Goal: Task Accomplishment & Management: Complete application form

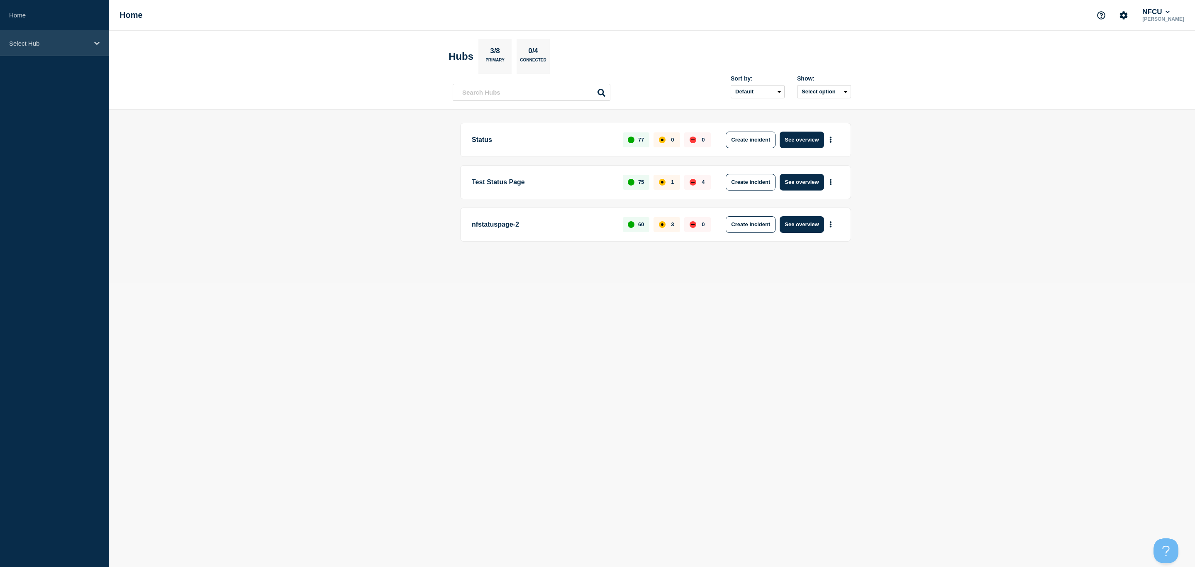
click at [93, 46] on div "Select Hub" at bounding box center [54, 43] width 109 height 25
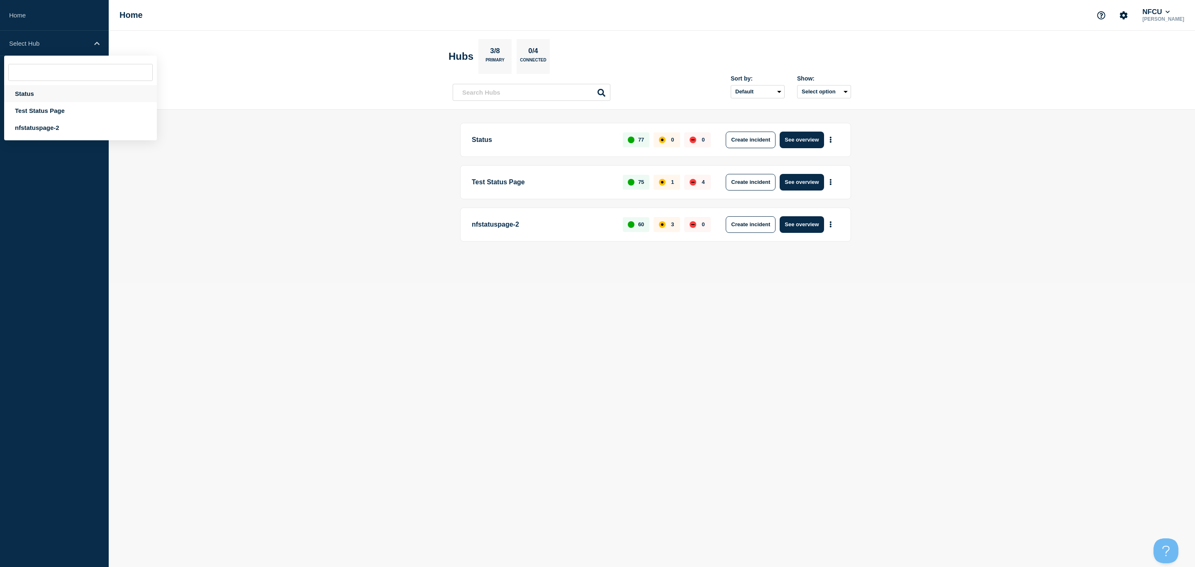
click at [52, 91] on div "Status" at bounding box center [80, 93] width 153 height 17
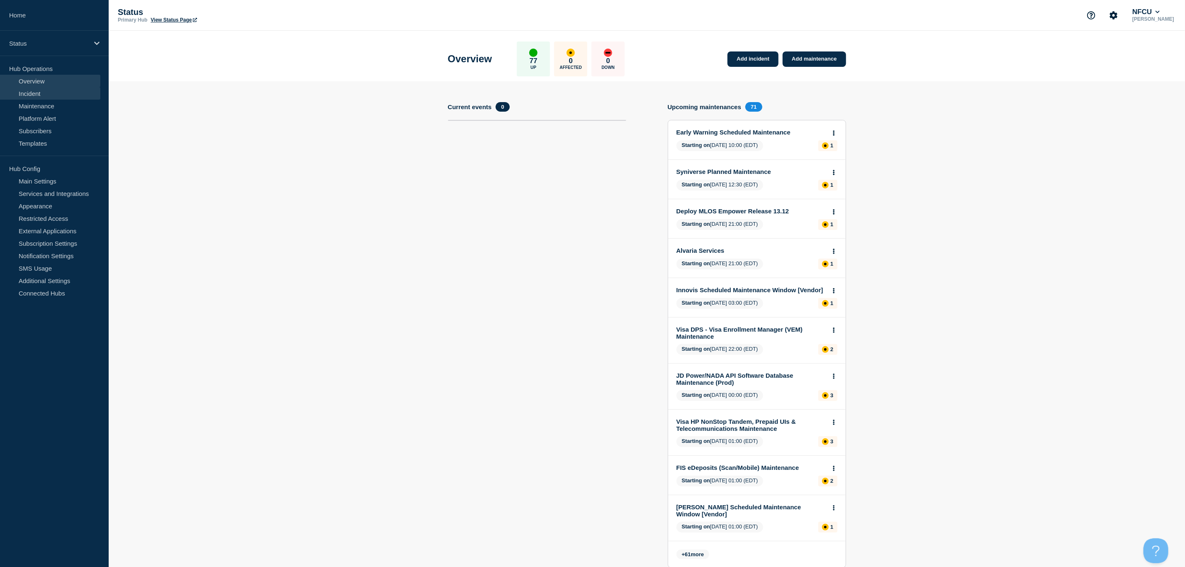
click at [44, 90] on link "Incident" at bounding box center [50, 93] width 100 height 12
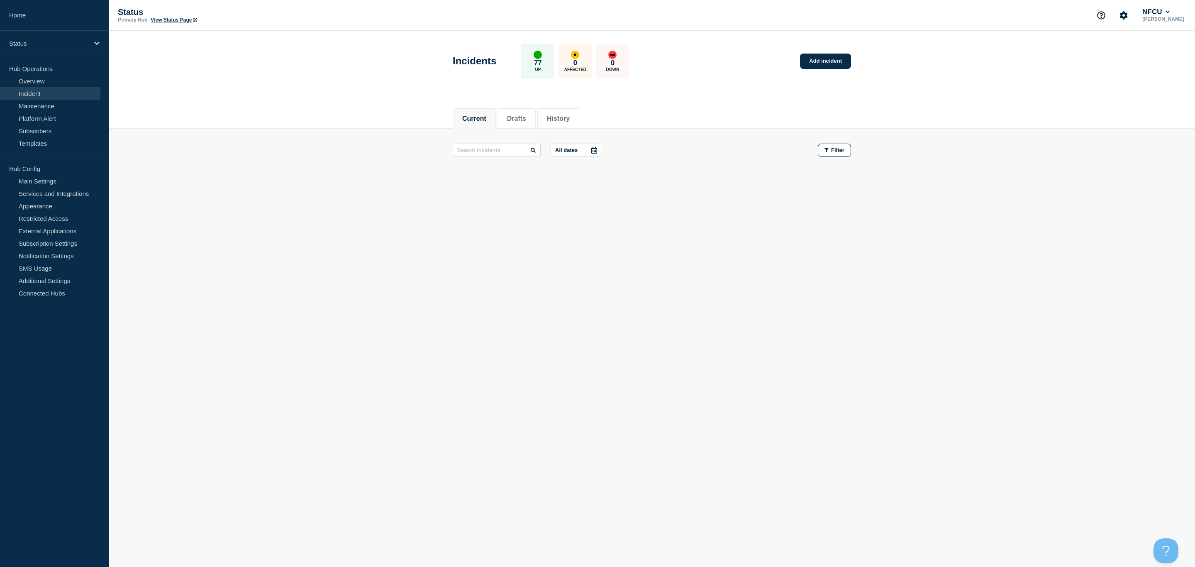
click at [593, 146] on div at bounding box center [594, 150] width 15 height 12
click at [431, 204] on icon "button" at bounding box center [431, 205] width 10 height 10
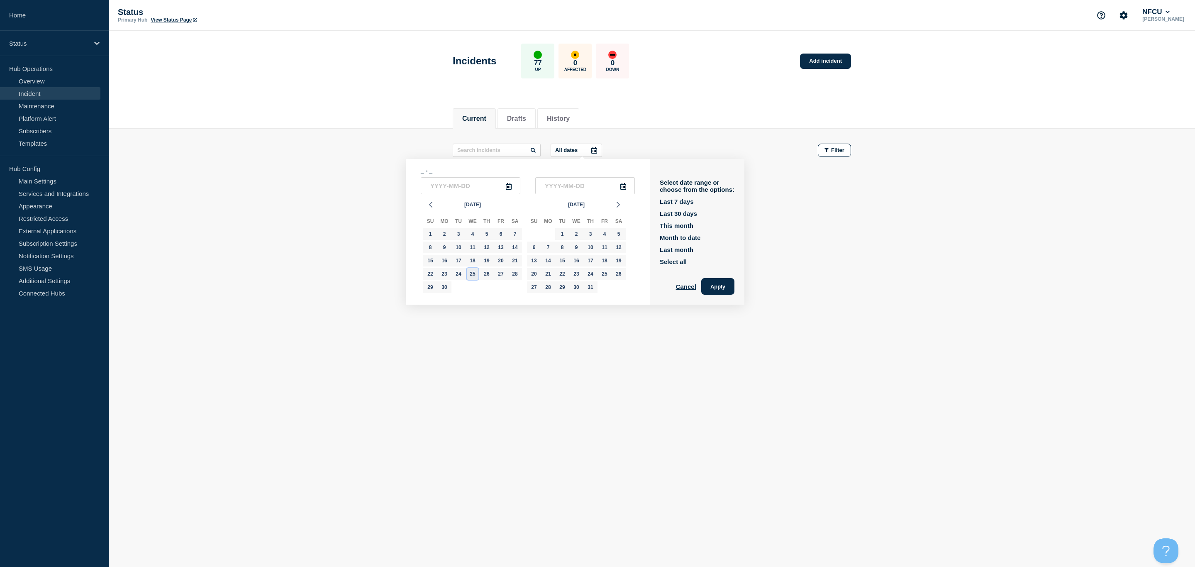
click at [476, 273] on div "25" at bounding box center [473, 274] width 12 height 12
type input "[DATE]"
click at [503, 272] on div "27" at bounding box center [501, 274] width 12 height 12
type input "[DATE]"
click at [734, 283] on button "Apply" at bounding box center [717, 286] width 33 height 17
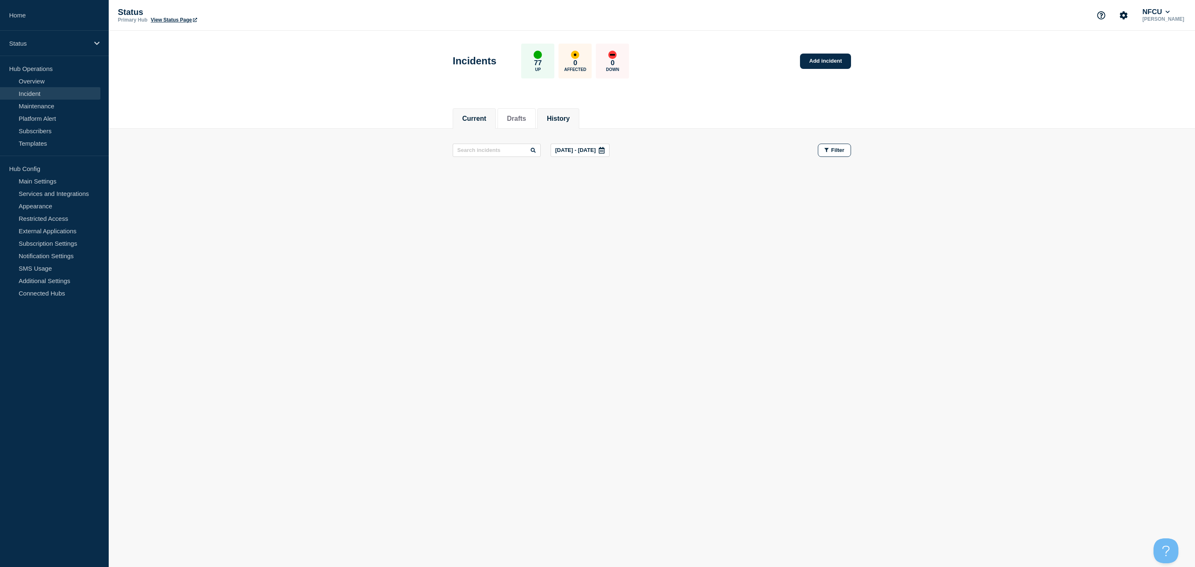
click at [563, 120] on button "History" at bounding box center [558, 118] width 23 height 7
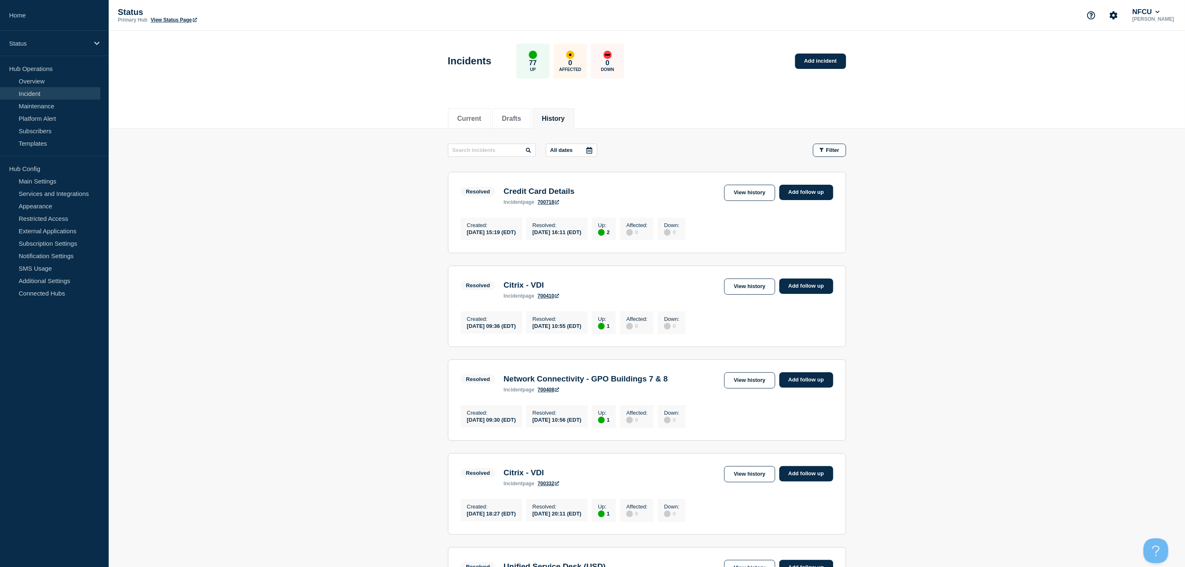
click at [593, 153] on icon at bounding box center [590, 150] width 6 height 7
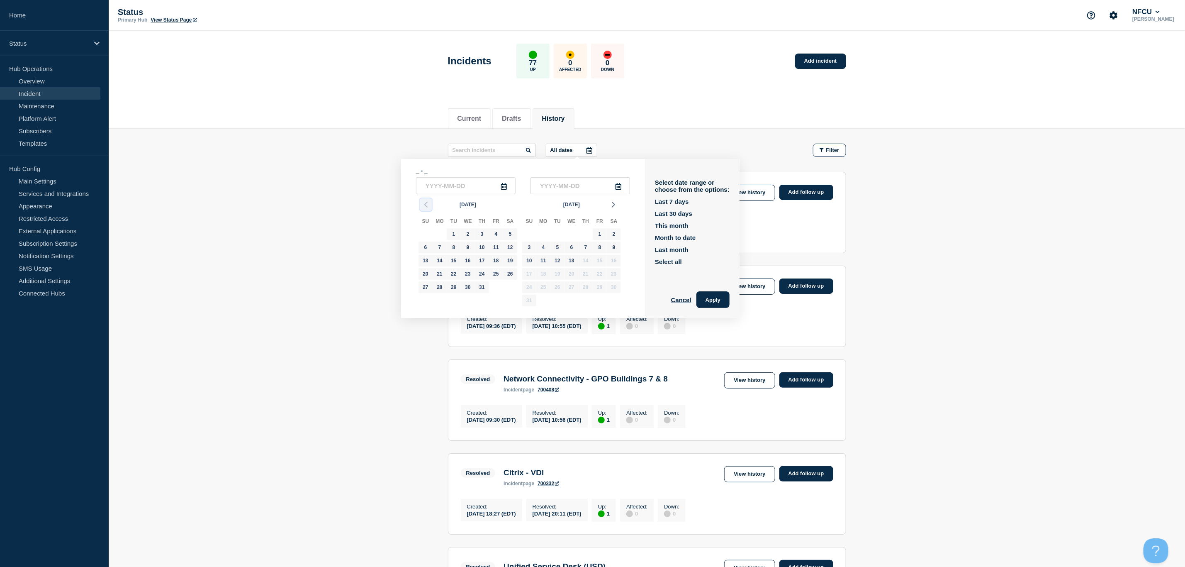
click at [427, 204] on icon "button" at bounding box center [426, 205] width 10 height 10
click at [474, 281] on div "22 23 24 25 26 27 28" at bounding box center [468, 287] width 99 height 13
click at [467, 274] on div "25" at bounding box center [468, 274] width 12 height 12
type input "[DATE]"
click at [498, 277] on div "27" at bounding box center [496, 274] width 12 height 12
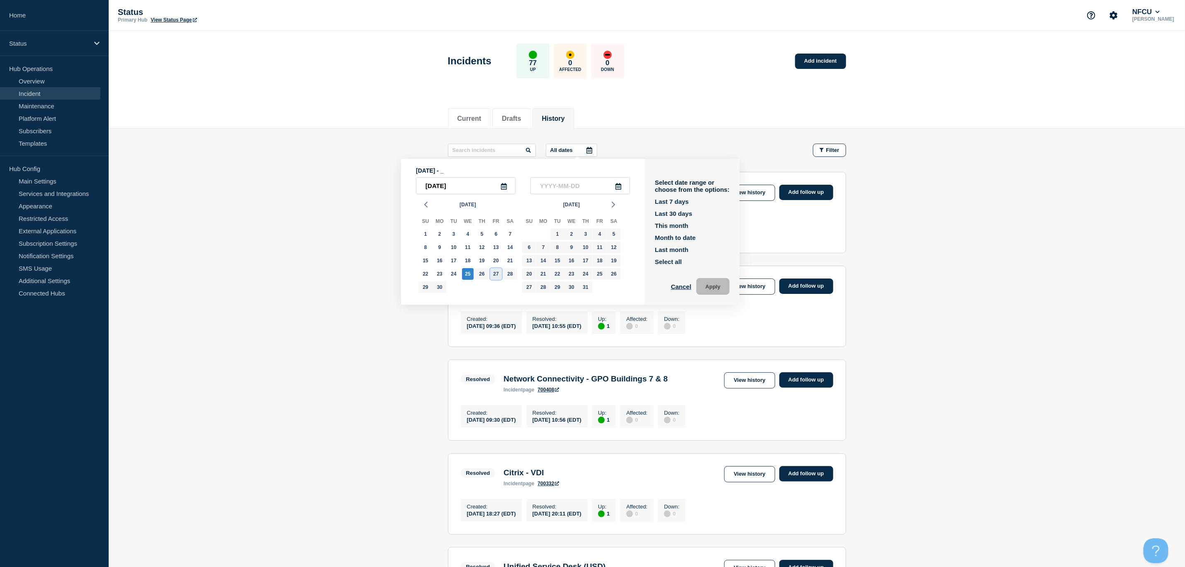
type input "[DATE]"
click at [718, 286] on button "Apply" at bounding box center [713, 286] width 33 height 17
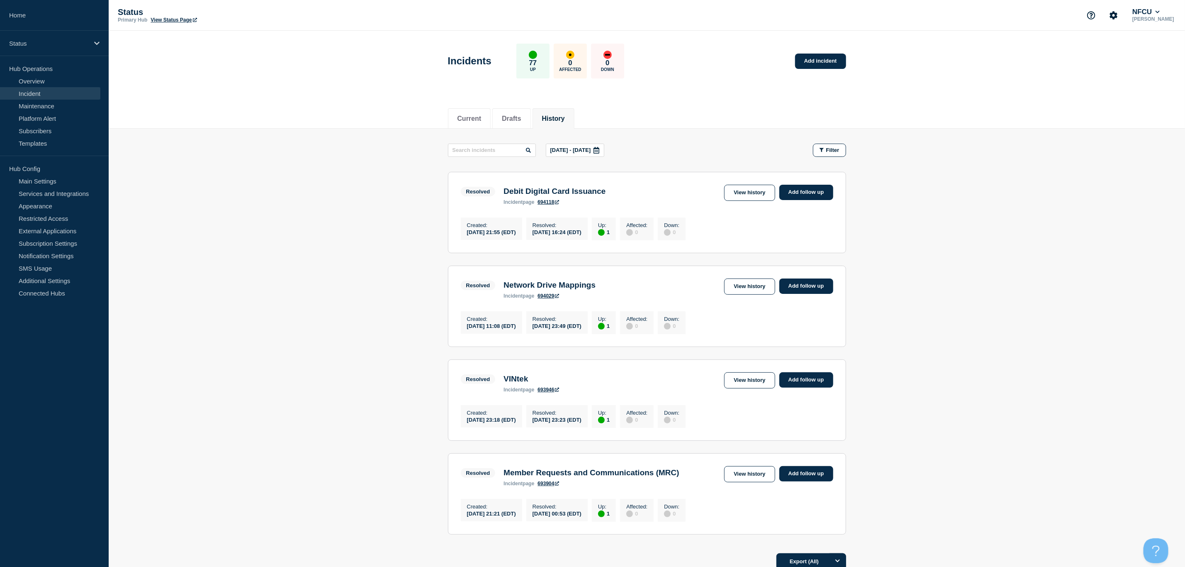
scroll to position [62, 0]
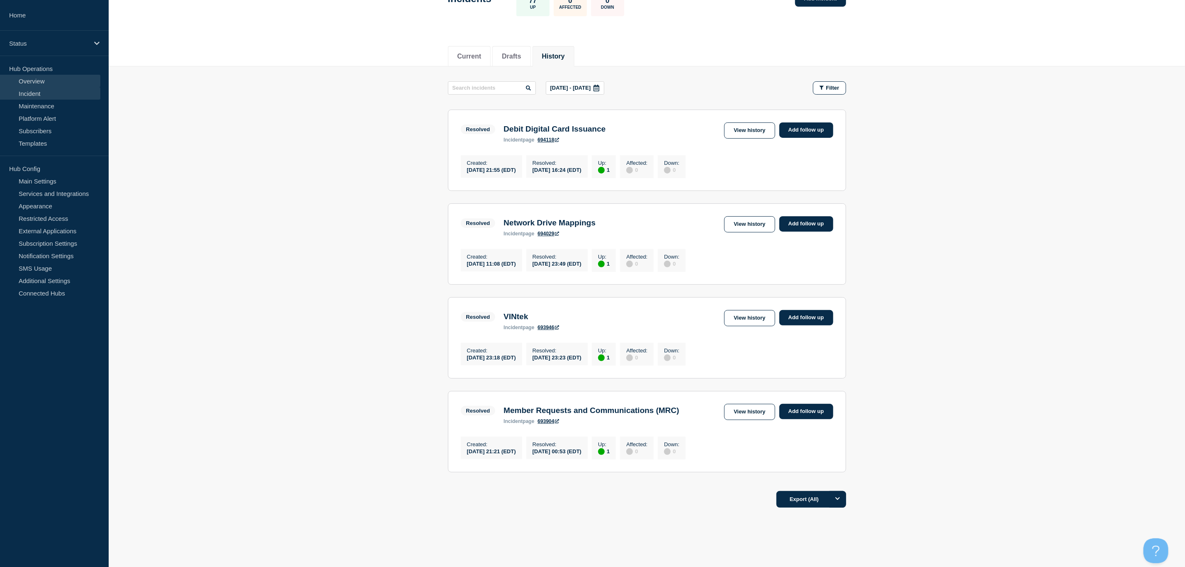
click at [44, 83] on link "Overview" at bounding box center [50, 81] width 100 height 12
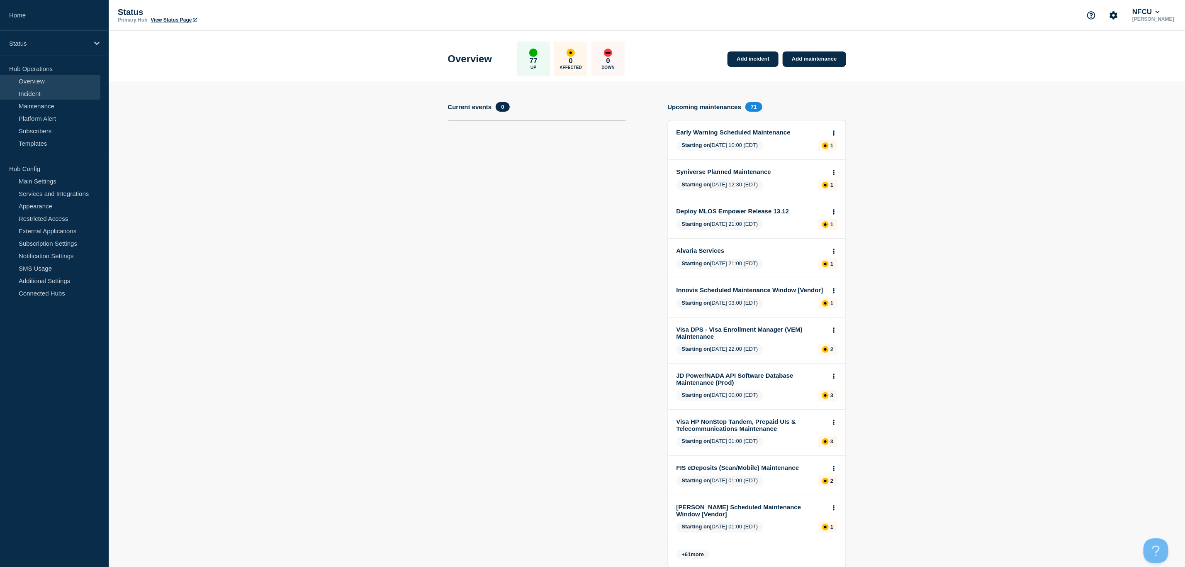
click at [21, 94] on link "Incident" at bounding box center [50, 93] width 100 height 12
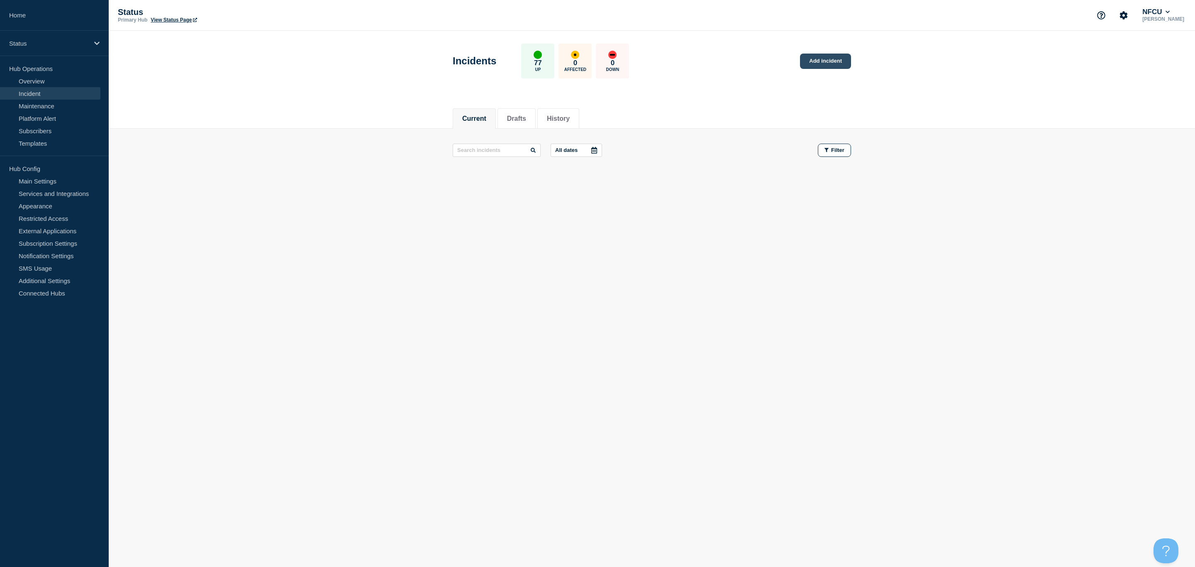
click at [822, 61] on link "Add incident" at bounding box center [825, 61] width 51 height 15
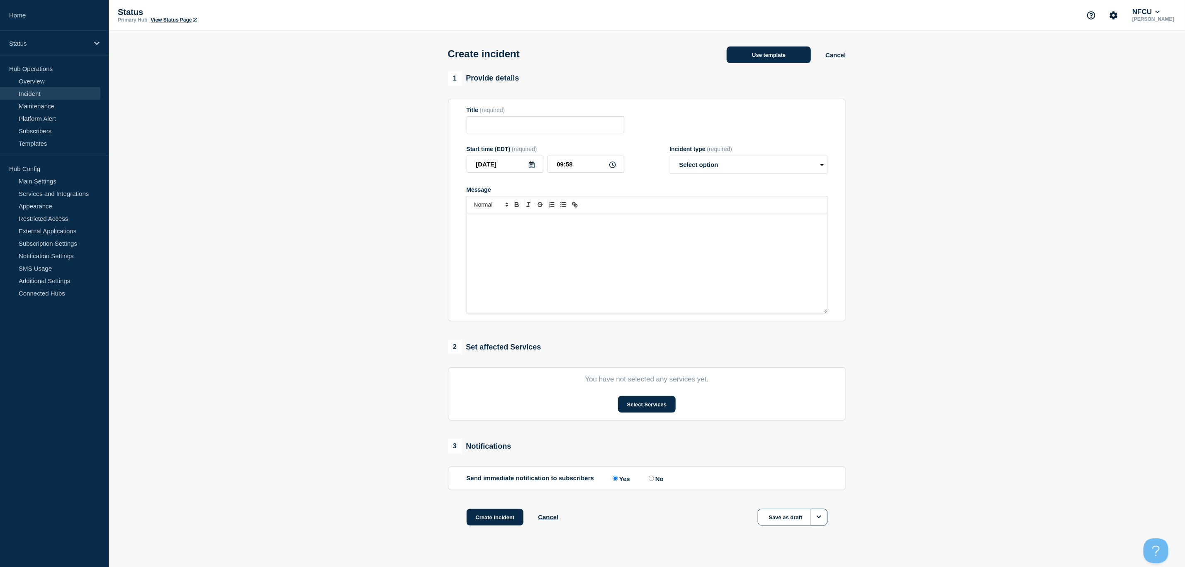
click at [790, 60] on button "Use template" at bounding box center [769, 54] width 84 height 17
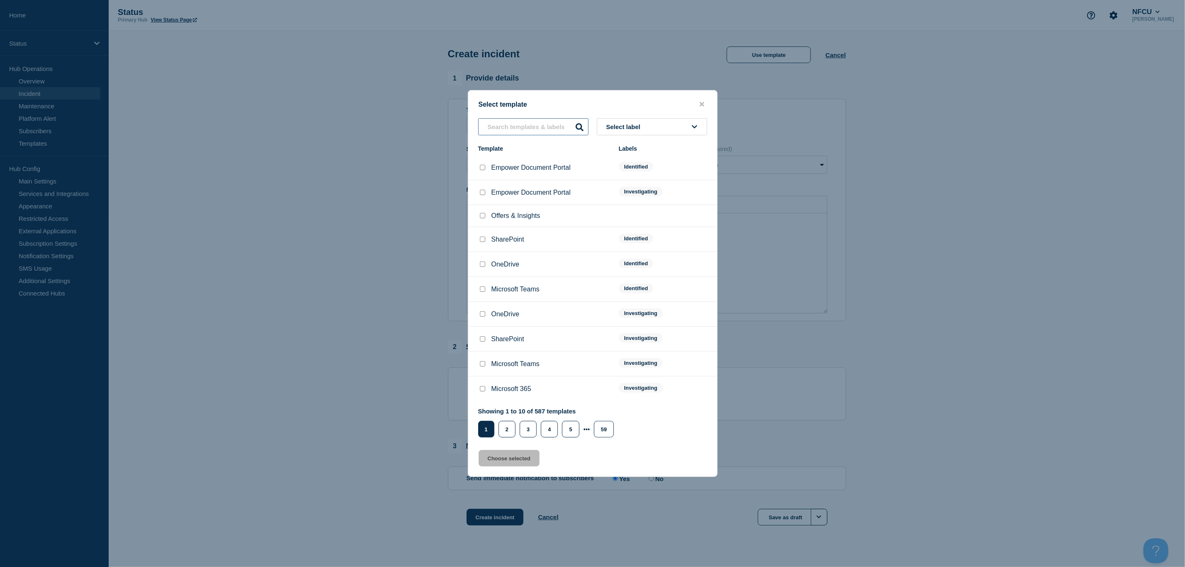
click at [526, 127] on input "text" at bounding box center [533, 126] width 110 height 17
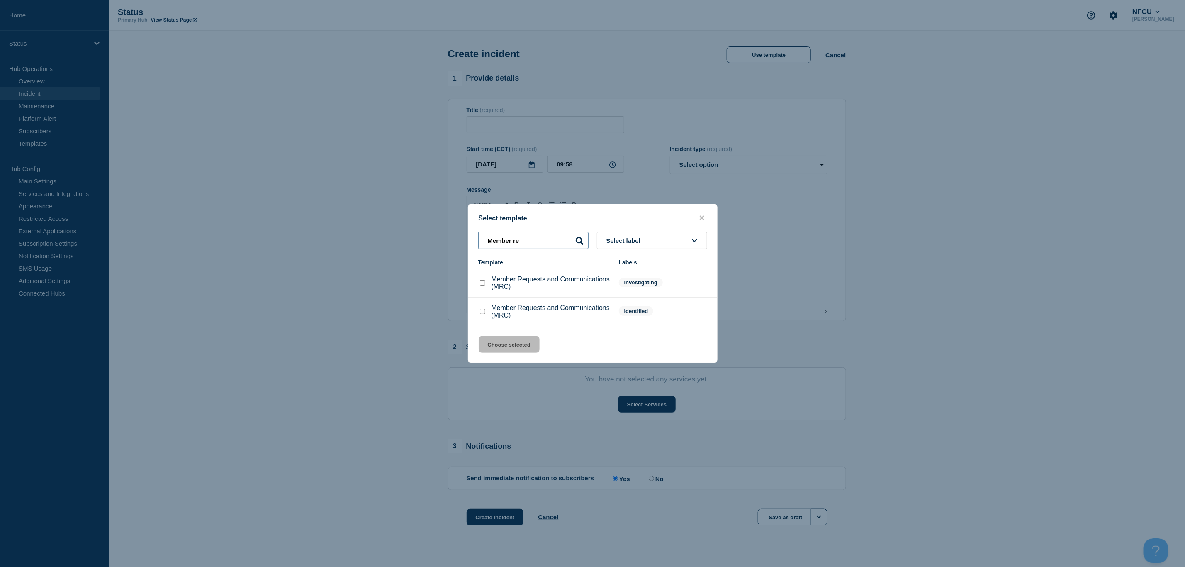
type input "Member re"
click at [481, 283] on input "Member Requests and Communications (MRC) checkbox" at bounding box center [482, 282] width 5 height 5
checkbox input "true"
click at [504, 343] on button "Choose selected" at bounding box center [509, 344] width 61 height 17
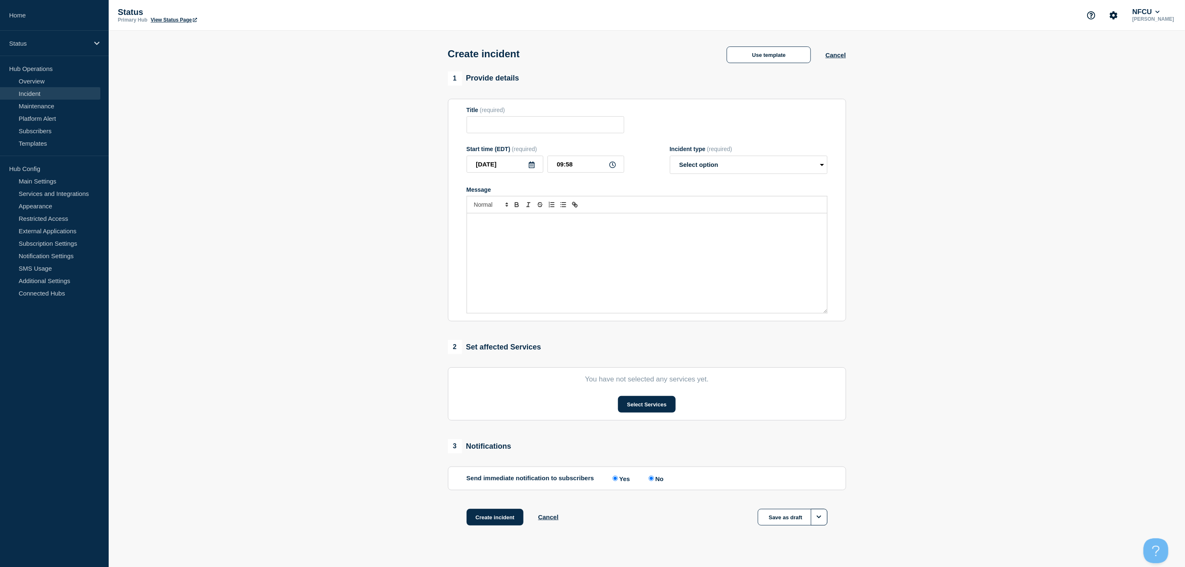
type input "Member Requests and Communications (MRC)"
select select "investigating"
radio input "false"
radio input "true"
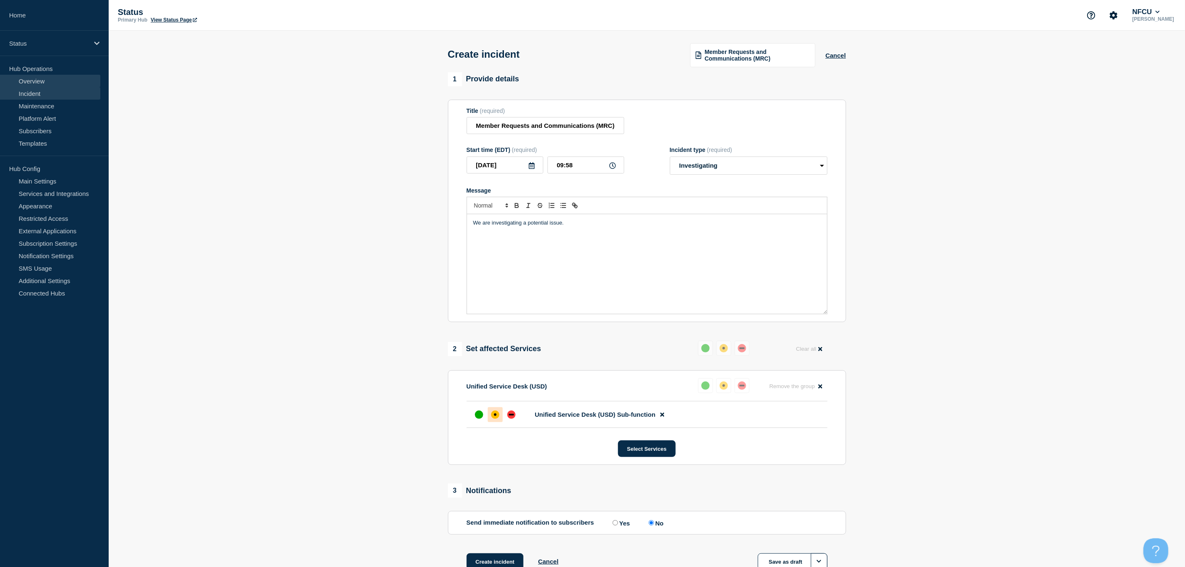
click at [38, 80] on link "Overview" at bounding box center [50, 81] width 100 height 12
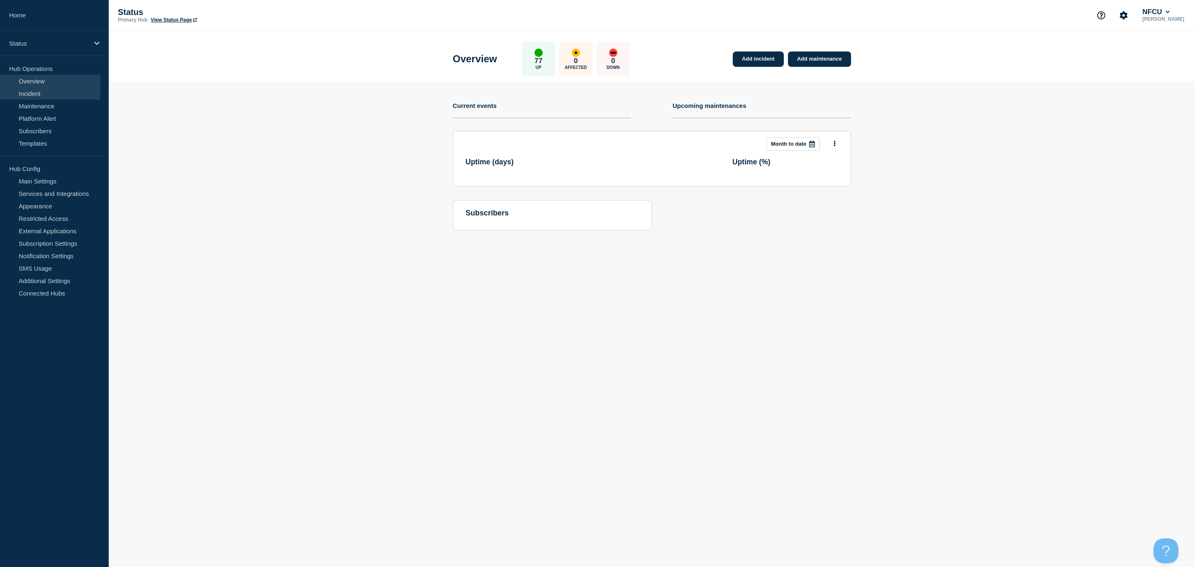
click at [44, 91] on link "Incident" at bounding box center [50, 93] width 100 height 12
